Goal: Task Accomplishment & Management: Manage account settings

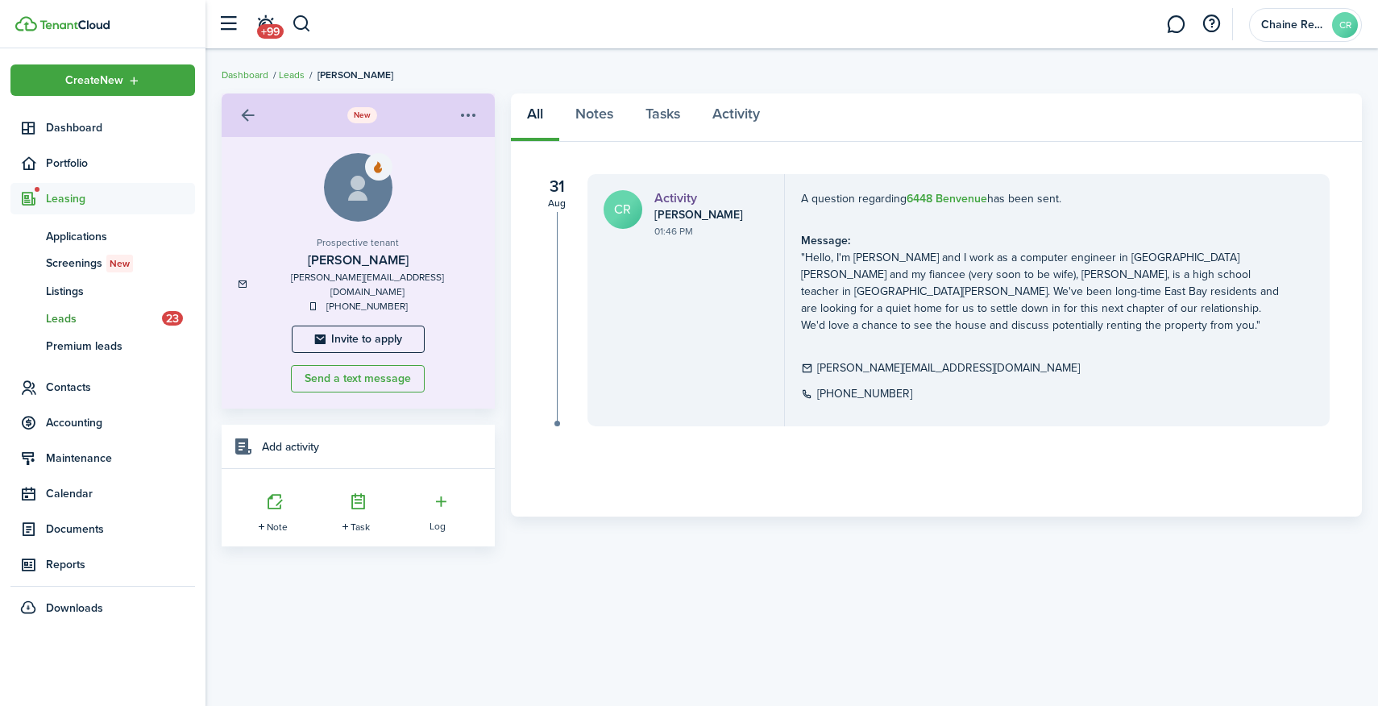
click at [794, 355] on div "A question regarding 6448 Benvenue has been sent. Message: "Hello, I'm [PERSON_…" at bounding box center [1055, 300] width 541 height 252
click at [468, 115] on menu-btn-icon "Open menu" at bounding box center [468, 115] width 27 height 27
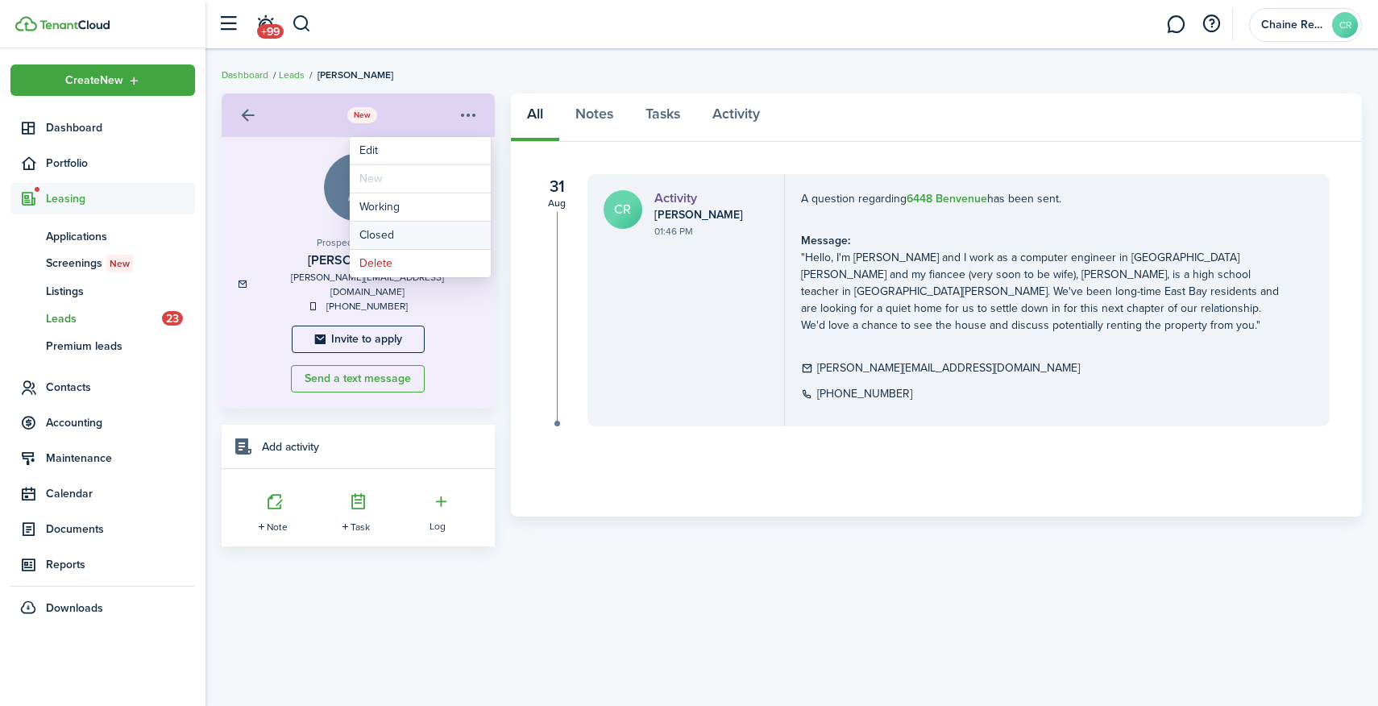
click at [429, 232] on button "Closed" at bounding box center [420, 235] width 141 height 27
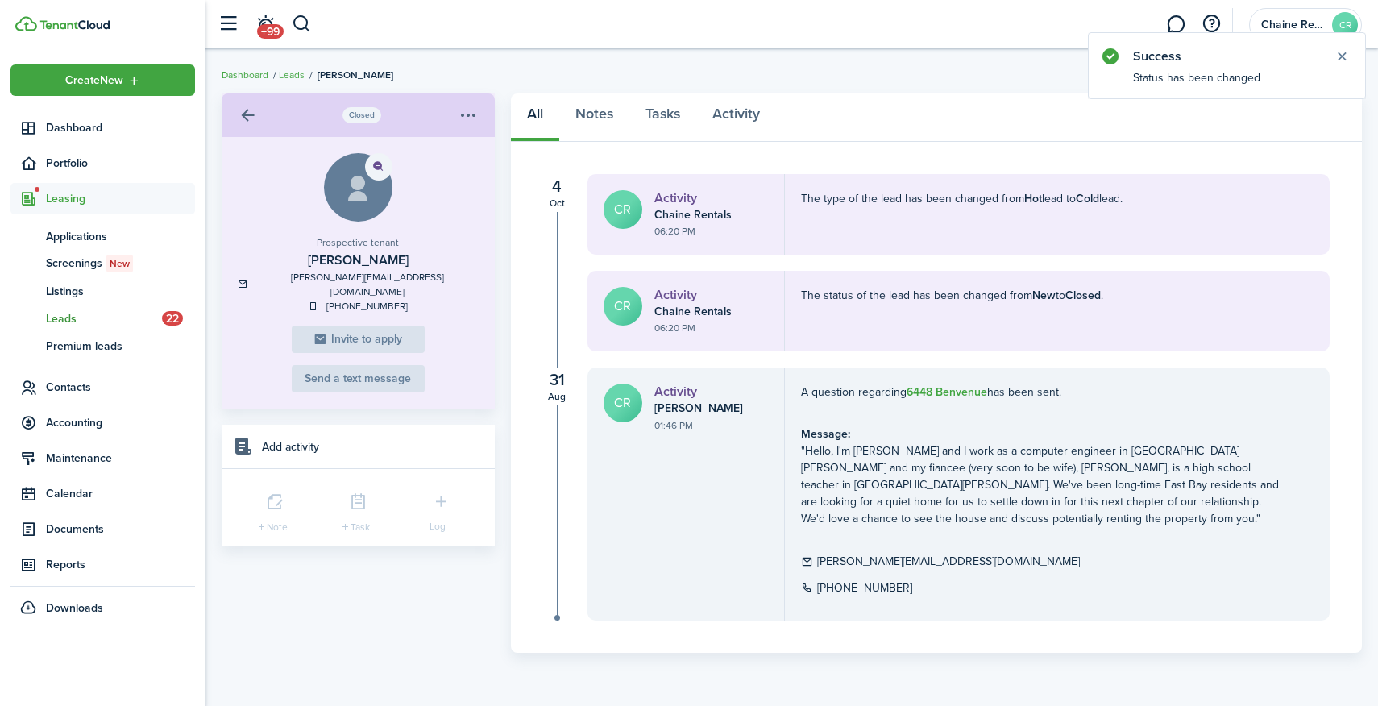
click at [248, 110] on link at bounding box center [247, 115] width 27 height 27
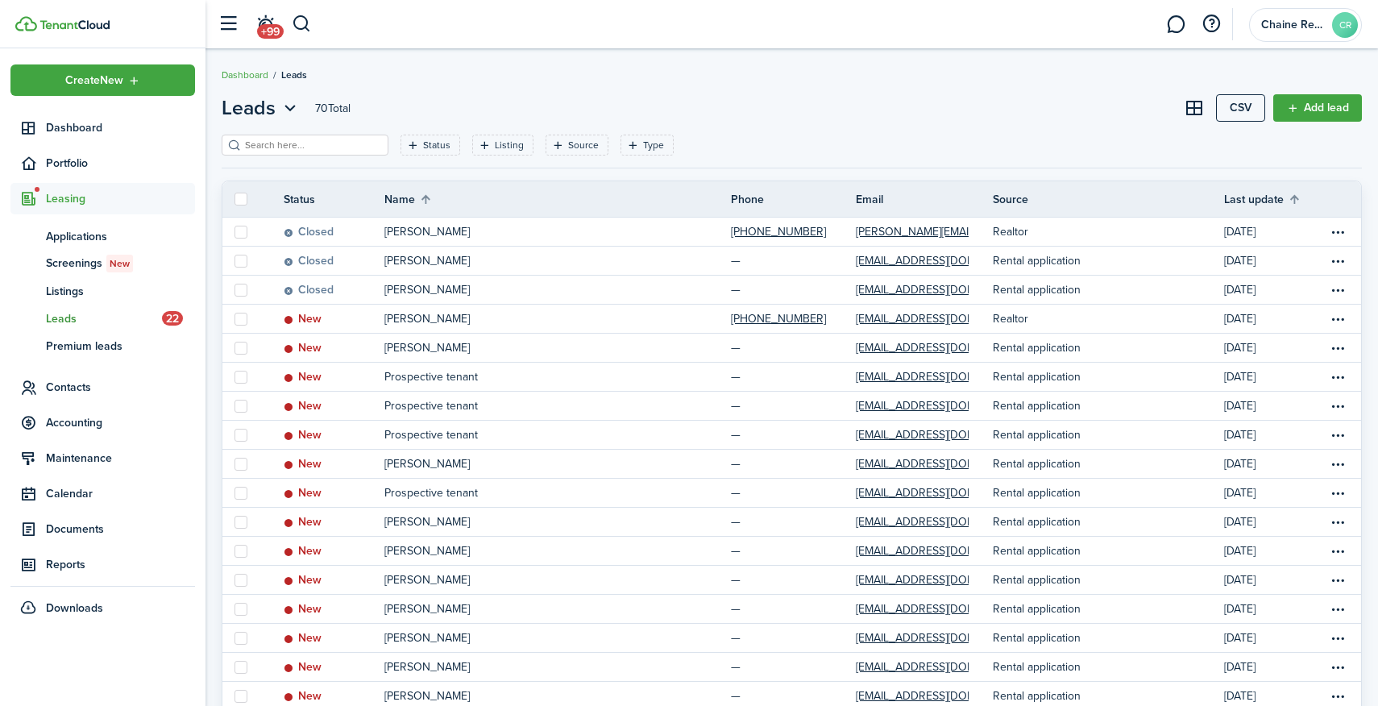
click at [77, 199] on span "Leasing" at bounding box center [120, 198] width 149 height 17
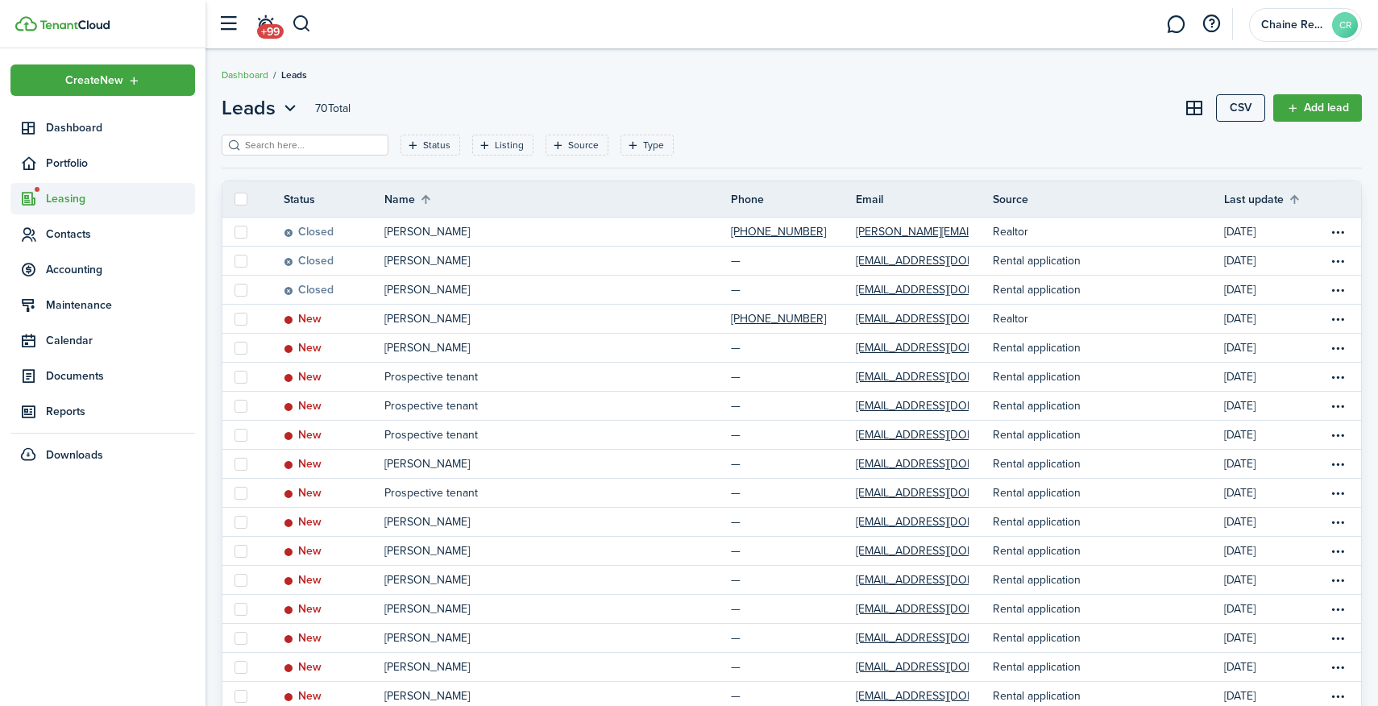
click at [77, 199] on span "Leasing" at bounding box center [120, 198] width 149 height 17
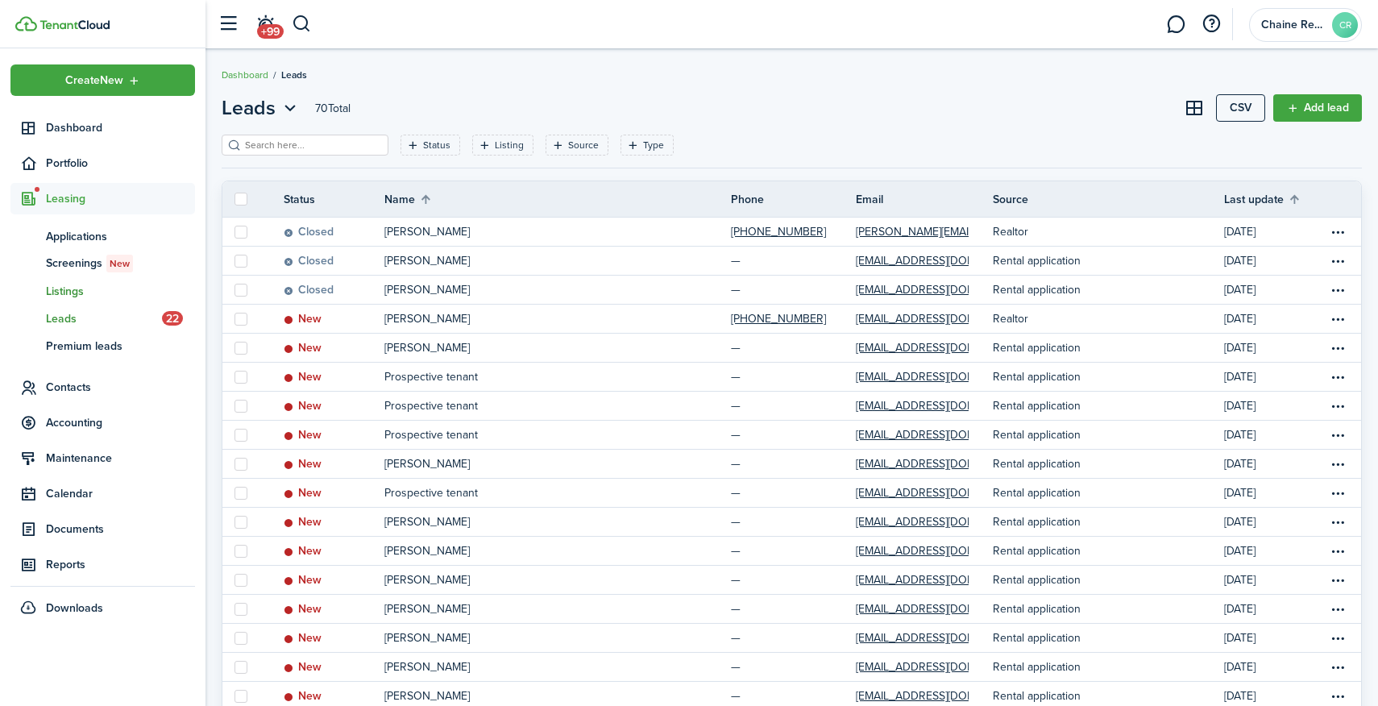
click at [68, 295] on span "Listings" at bounding box center [120, 291] width 149 height 17
